Goal: Task Accomplishment & Management: Use online tool/utility

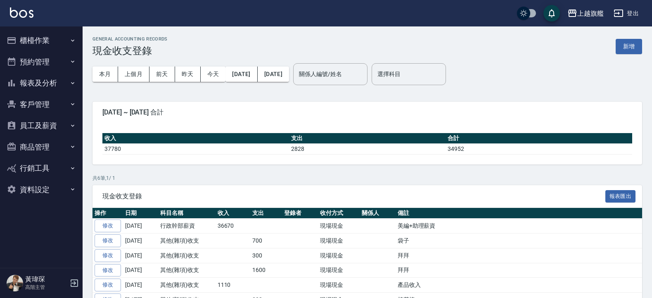
scroll to position [44, 0]
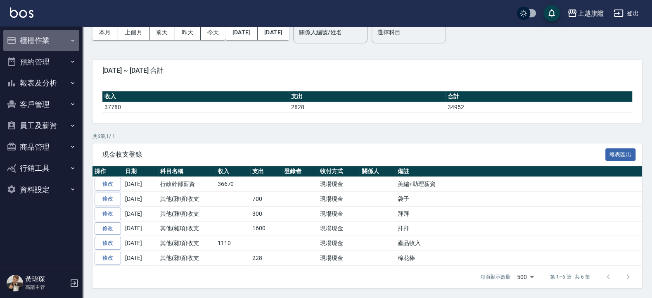
click at [39, 43] on button "櫃檯作業" at bounding box center [41, 40] width 76 height 21
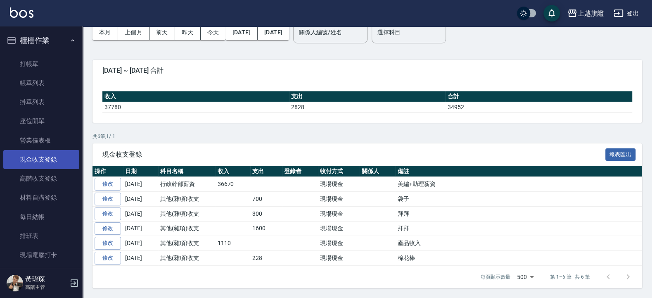
click at [39, 157] on link "現金收支登錄" at bounding box center [41, 159] width 76 height 19
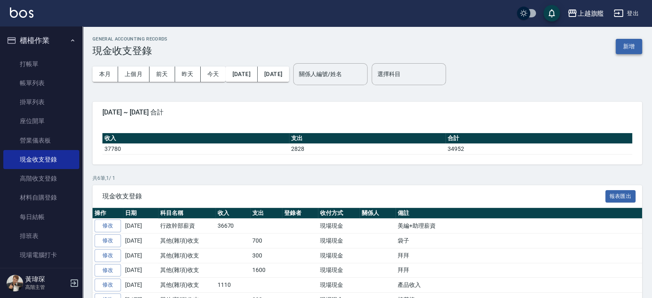
click at [630, 45] on button "新增" at bounding box center [629, 46] width 26 height 15
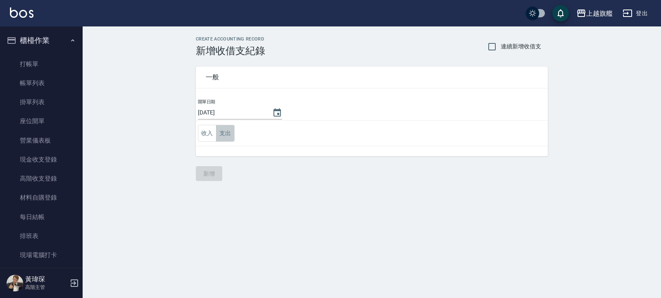
click at [228, 134] on button "支出" at bounding box center [225, 133] width 19 height 17
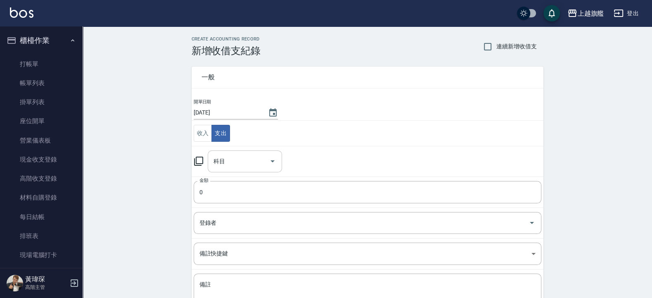
click at [273, 159] on icon "Open" at bounding box center [273, 161] width 10 height 10
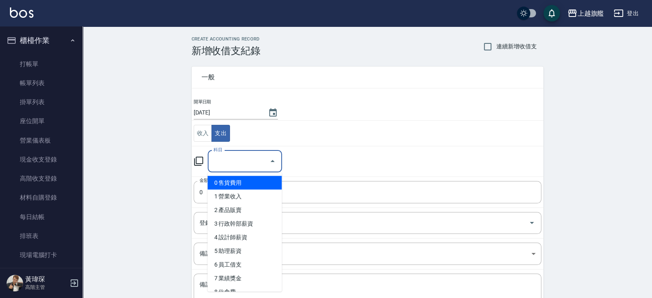
scroll to position [43, 0]
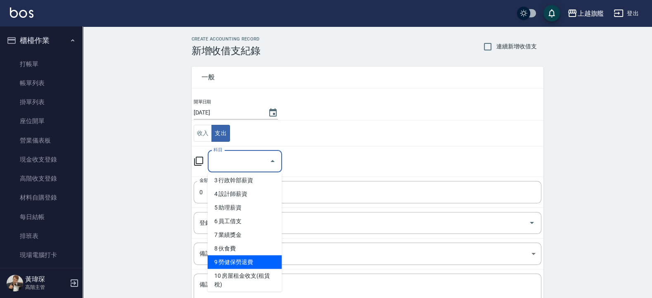
click at [242, 261] on li "9 勞健保勞退費" at bounding box center [245, 262] width 74 height 14
type input "9 勞健保勞退費"
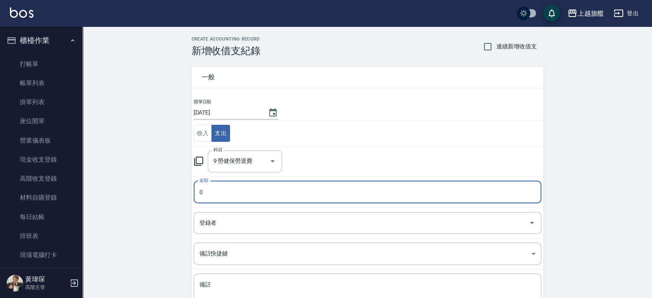
click at [217, 195] on input "0" at bounding box center [368, 192] width 348 height 22
click at [202, 194] on input "0427" at bounding box center [368, 192] width 348 height 22
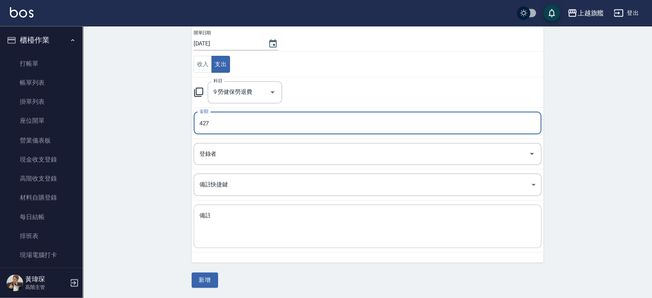
scroll to position [69, 0]
type input "427"
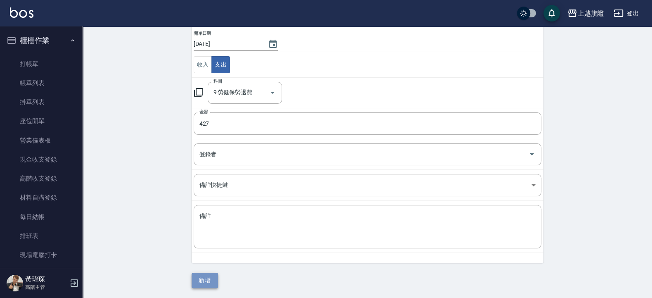
click at [204, 280] on button "新增" at bounding box center [205, 280] width 26 height 15
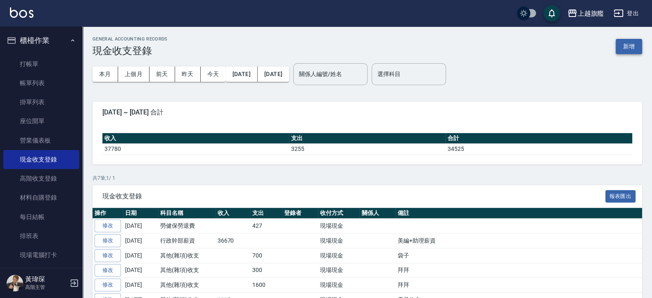
click at [627, 48] on button "新增" at bounding box center [629, 46] width 26 height 15
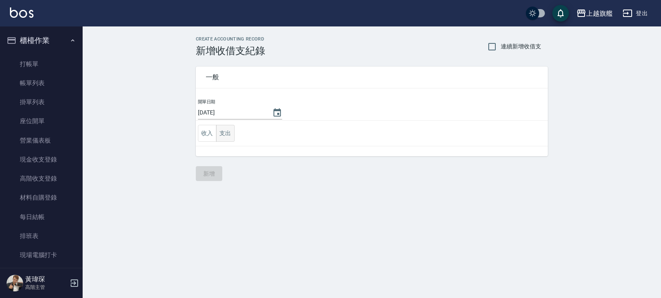
click at [221, 138] on button "支出" at bounding box center [225, 133] width 19 height 17
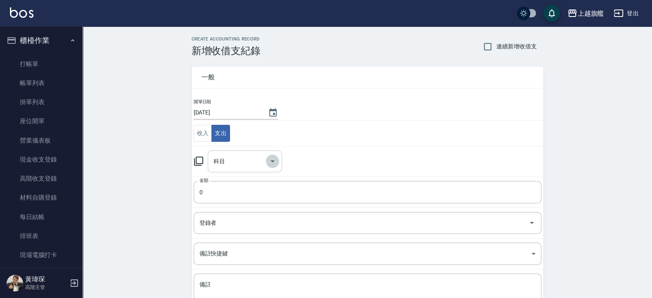
click at [273, 163] on icon "Open" at bounding box center [273, 161] width 10 height 10
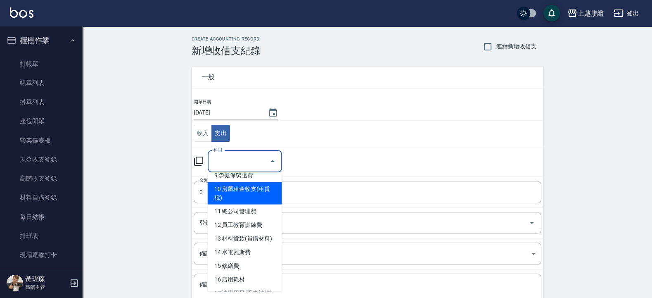
scroll to position [174, 0]
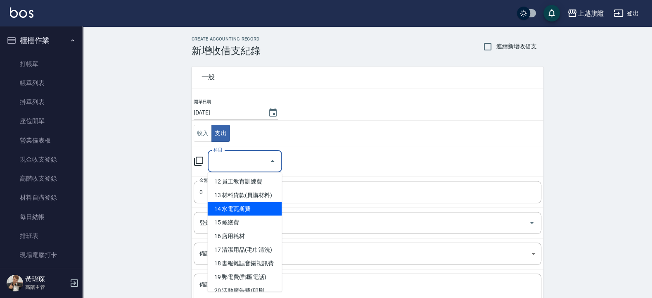
click at [246, 215] on li "14 水電瓦斯費" at bounding box center [245, 209] width 74 height 14
type input "14 水電瓦斯費"
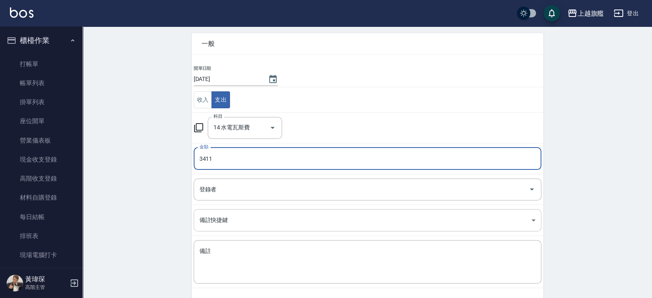
scroll to position [69, 0]
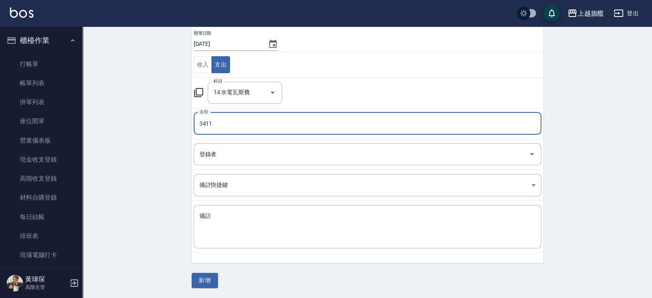
type input "3411"
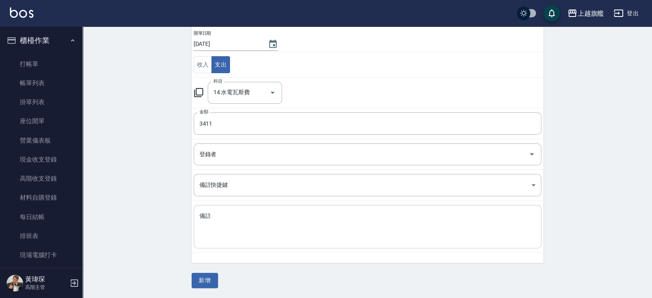
click at [224, 211] on div "x 備註" at bounding box center [368, 226] width 348 height 43
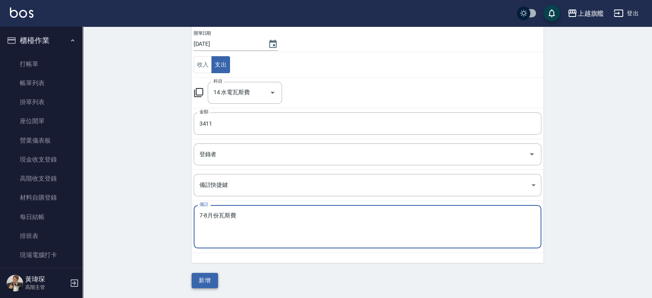
type textarea "7-8月份瓦斯費"
click at [203, 283] on button "新增" at bounding box center [205, 280] width 26 height 15
